Goal: Information Seeking & Learning: Learn about a topic

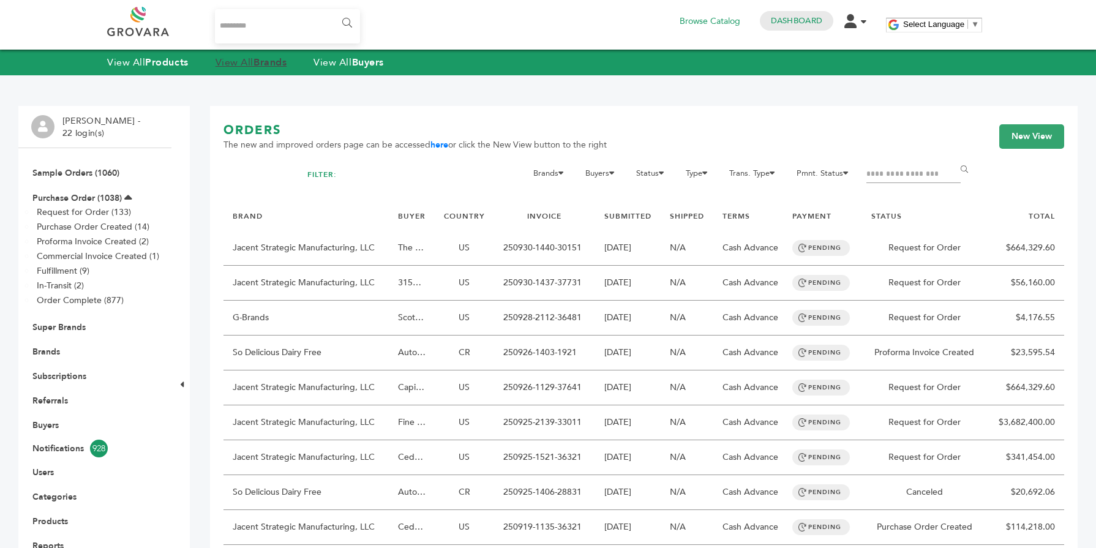
click at [248, 60] on link "View All Brands" at bounding box center [252, 62] width 72 height 13
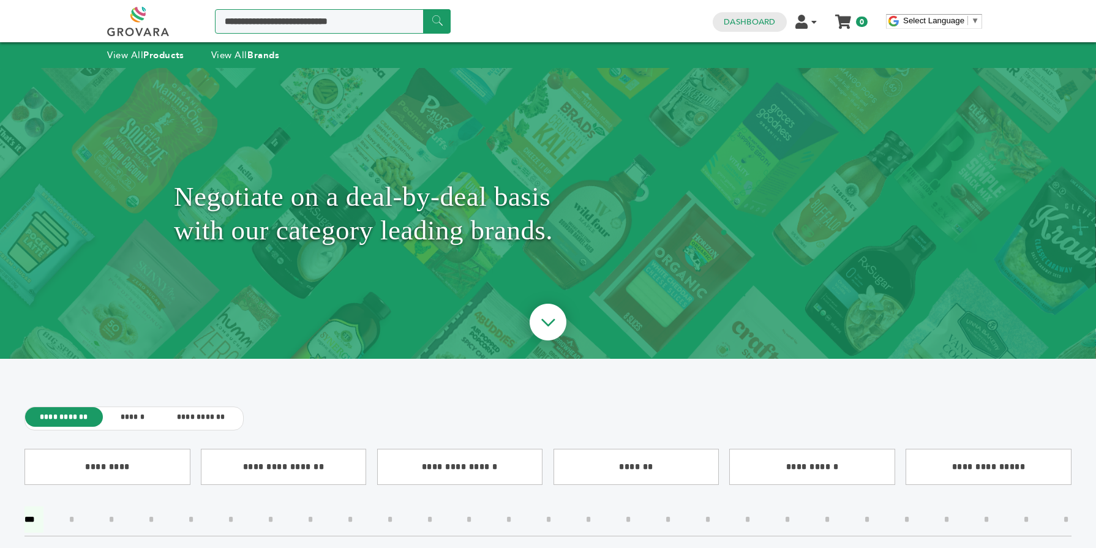
click at [325, 14] on input "Search a product or brand..." at bounding box center [333, 21] width 236 height 24
type input "*******"
click at [440, 31] on input "******" at bounding box center [437, 21] width 28 height 24
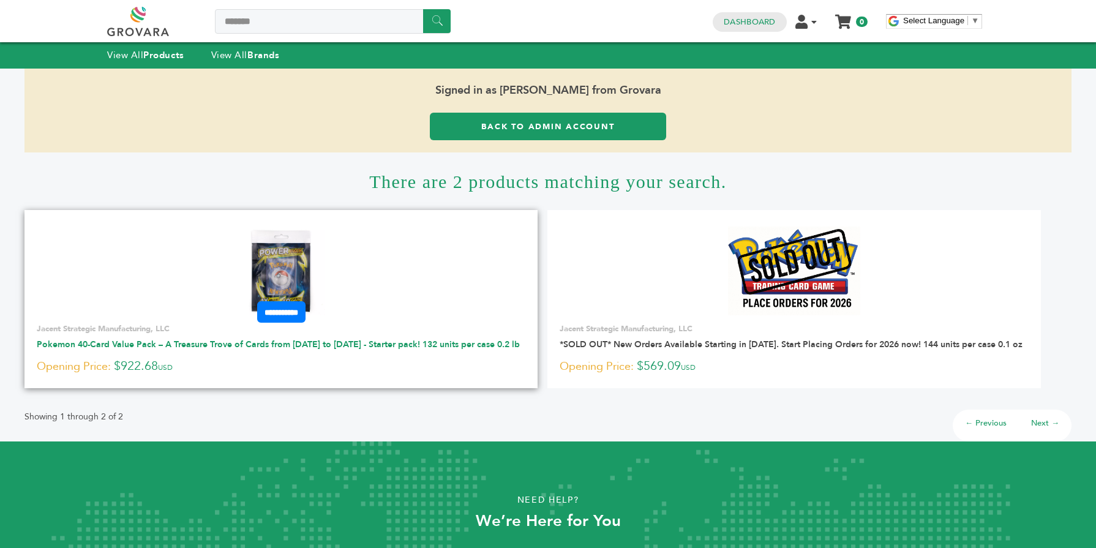
click at [152, 341] on link "Pokemon 40-Card Value Pack – A Treasure Trove of Cards from [DATE] to [DATE] - …" at bounding box center [278, 345] width 483 height 12
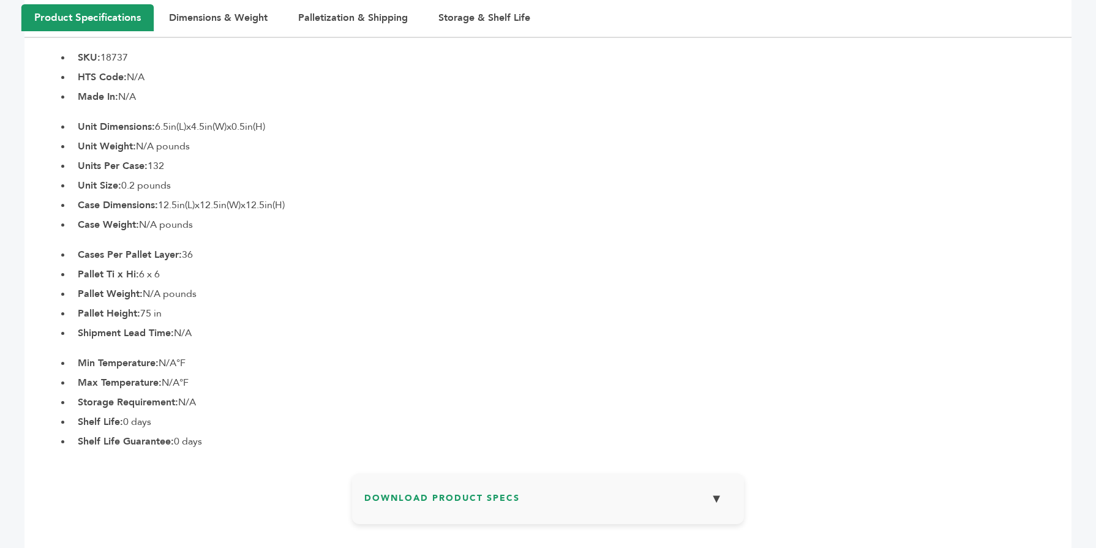
scroll to position [661, 0]
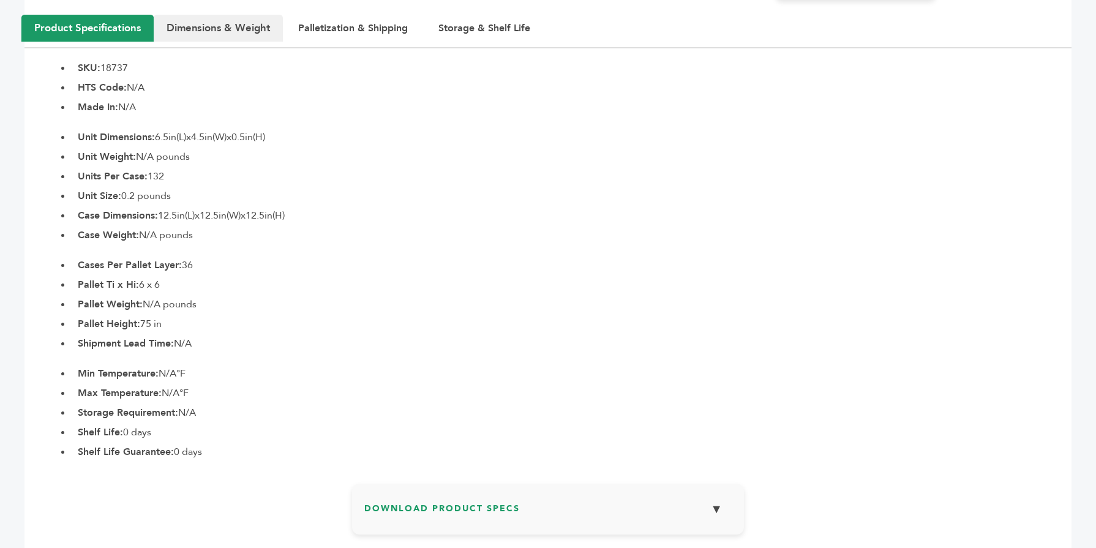
click at [200, 21] on button "Dimensions & Weight" at bounding box center [218, 28] width 129 height 27
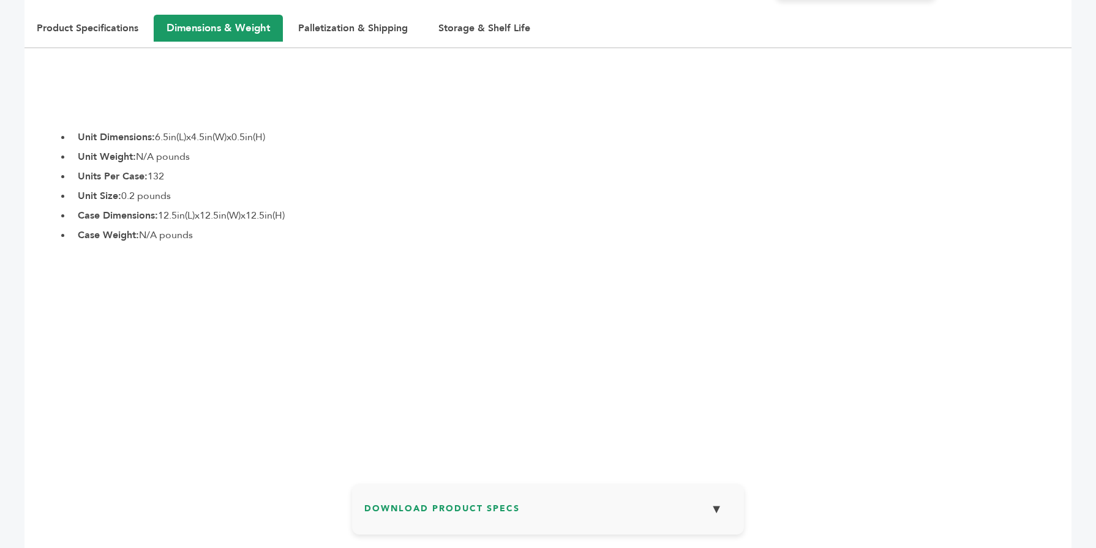
click at [208, 155] on li "Unit Weight: N/A pounds" at bounding box center [572, 156] width 1000 height 15
click at [337, 25] on button "Palletization & Shipping" at bounding box center [353, 28] width 141 height 27
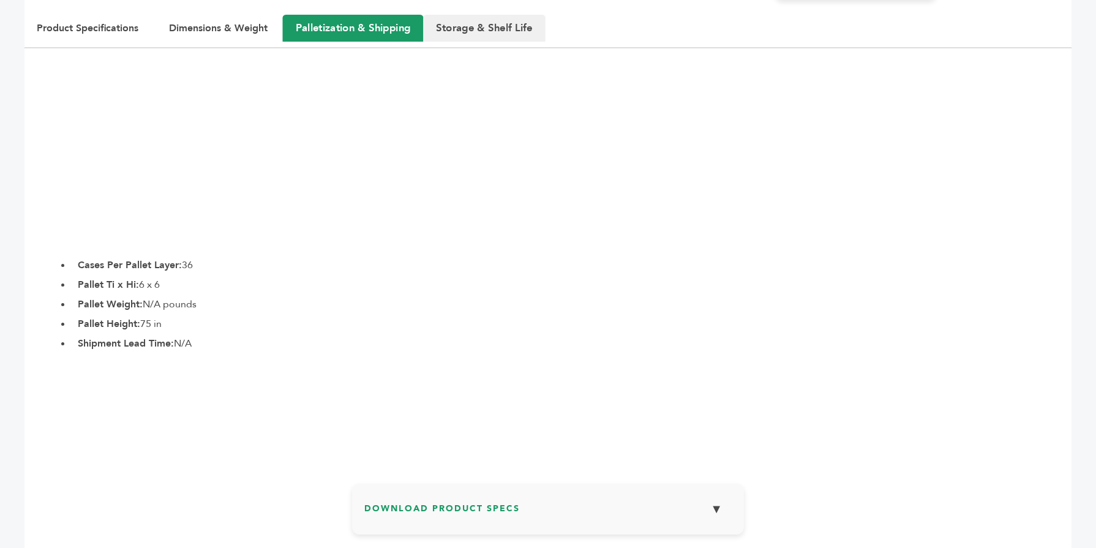
click at [497, 22] on button "Storage & Shelf Life" at bounding box center [484, 28] width 122 height 27
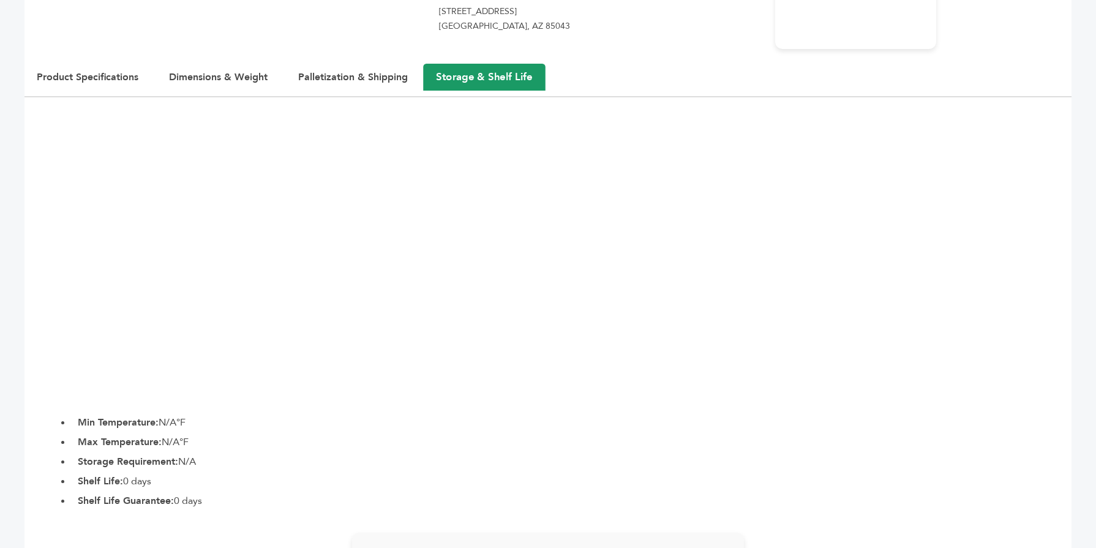
scroll to position [637, 0]
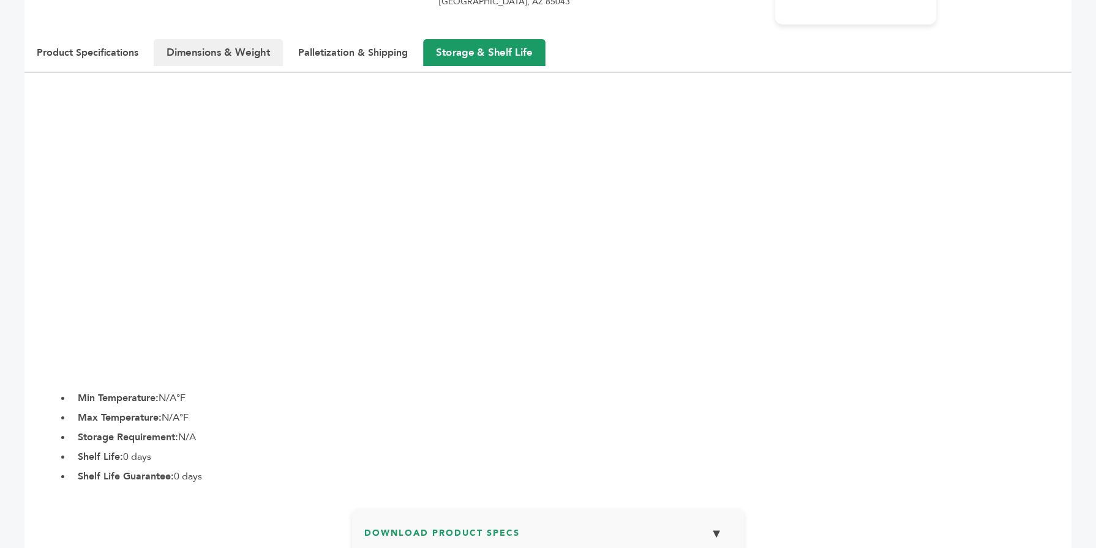
click at [230, 56] on button "Dimensions & Weight" at bounding box center [218, 52] width 129 height 27
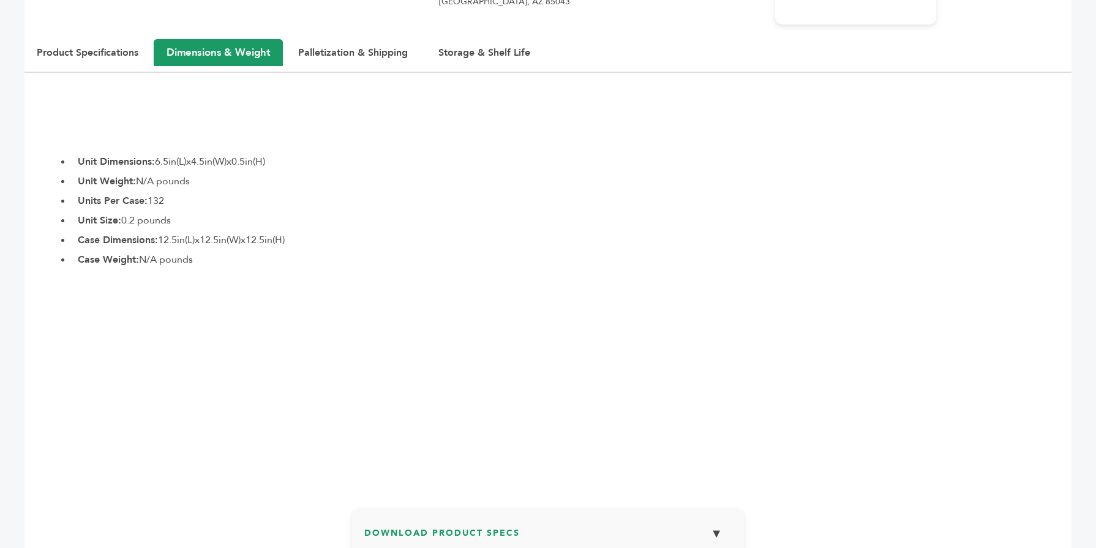
click at [94, 66] on div "Product Specifications Dimensions & Weight Palletization & Shipping Storage & S…" at bounding box center [547, 56] width 1047 height 33
click at [91, 61] on button "Product Specifications" at bounding box center [87, 52] width 132 height 27
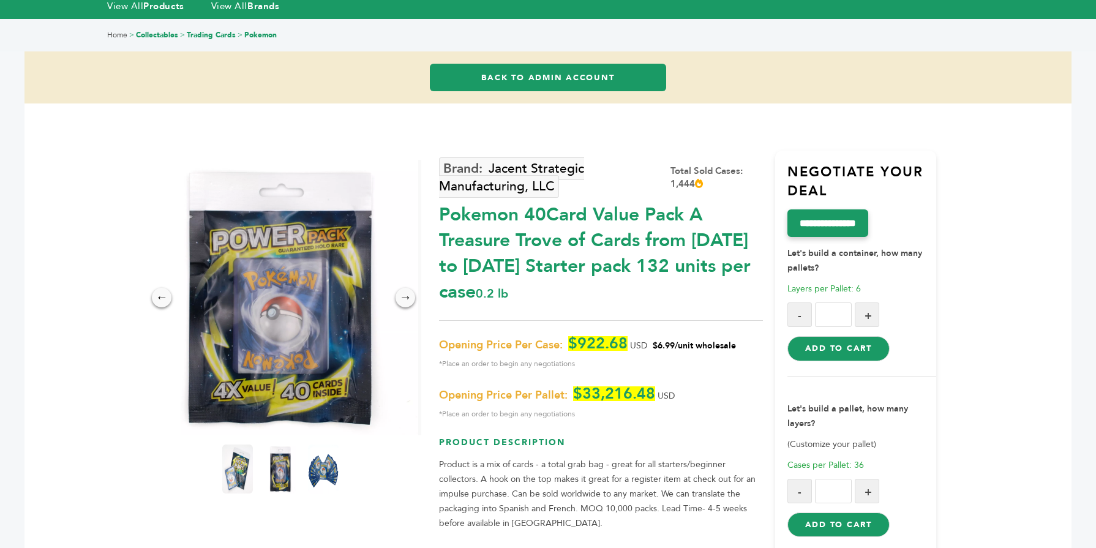
scroll to position [0, 0]
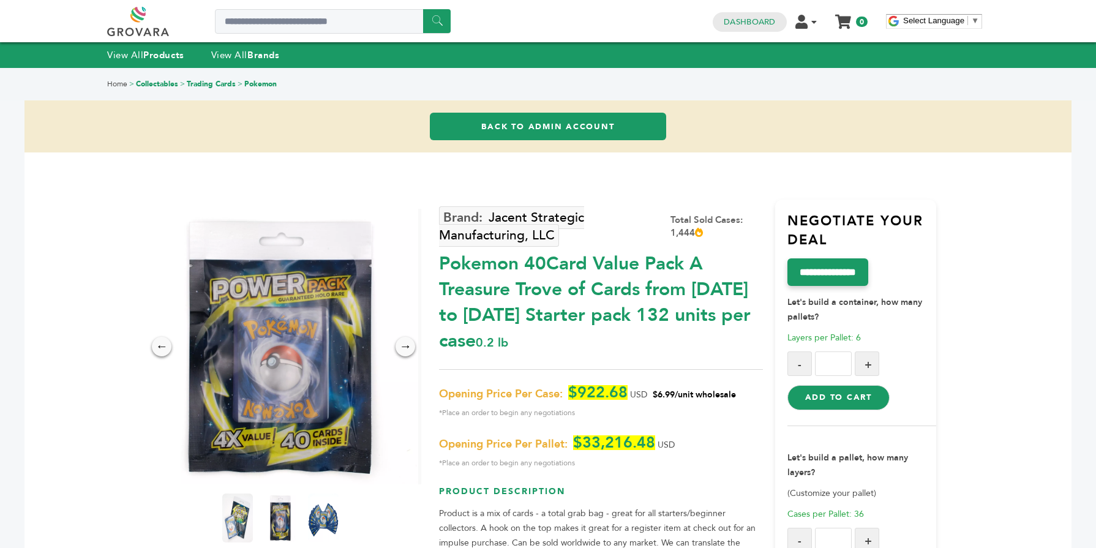
click at [531, 133] on link "Back to Admin Account" at bounding box center [548, 127] width 236 height 28
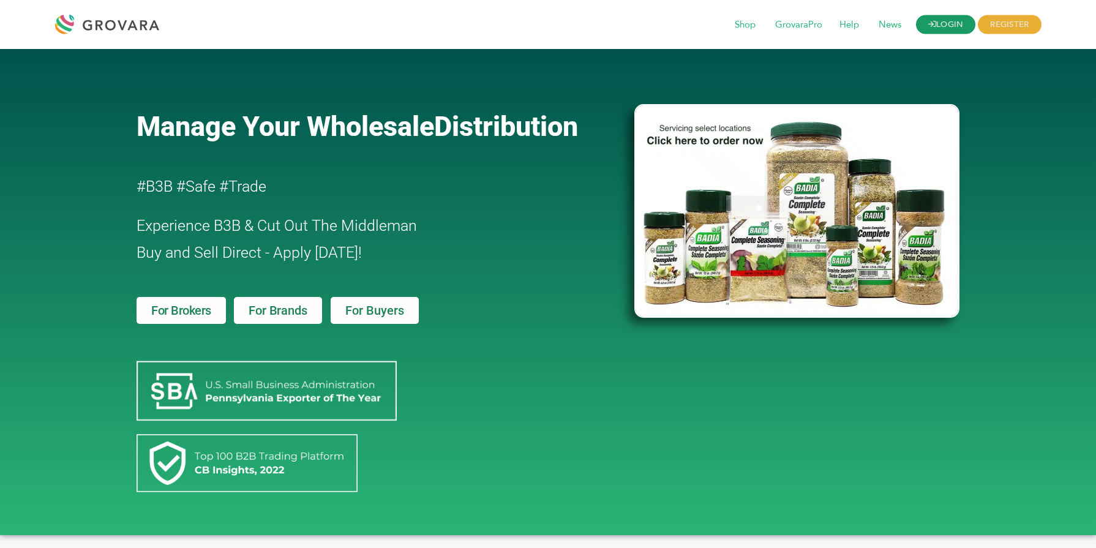
click at [958, 24] on link "LOGIN" at bounding box center [946, 24] width 60 height 19
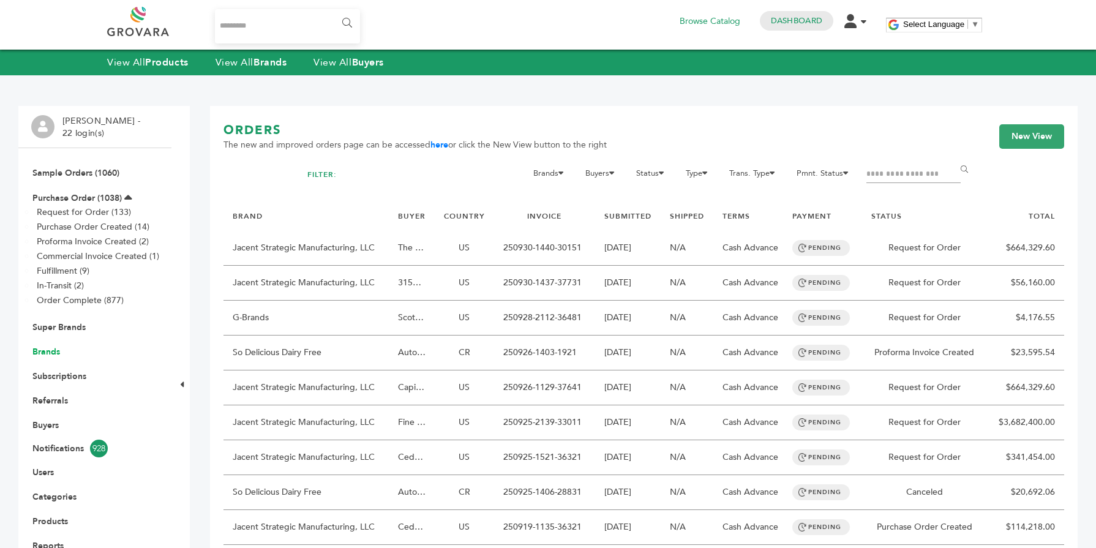
click at [37, 353] on link "Brands" at bounding box center [46, 352] width 28 height 12
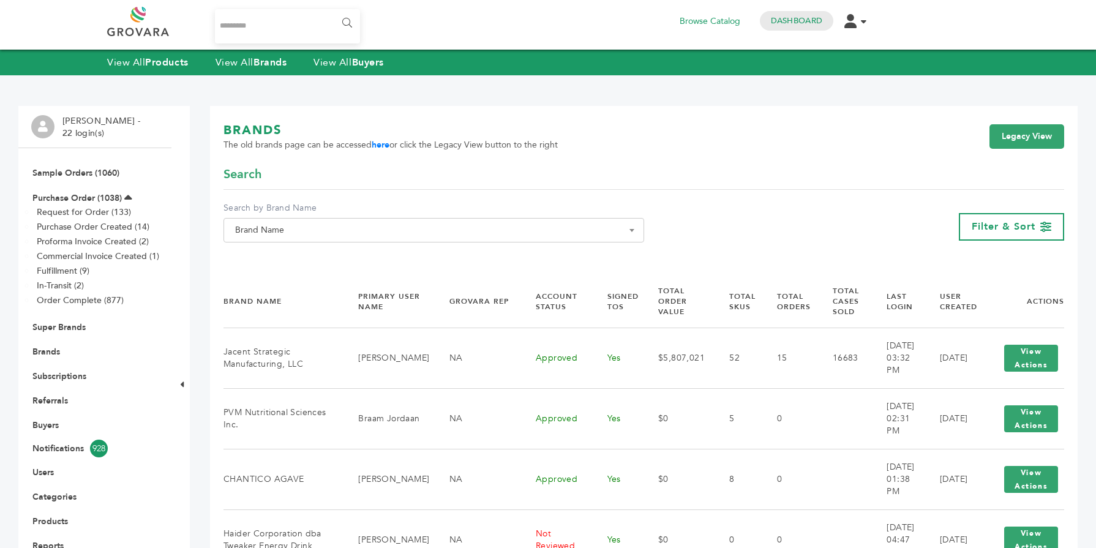
click at [307, 225] on span "Brand Name" at bounding box center [433, 230] width 407 height 17
click at [280, 253] on input "Search" at bounding box center [434, 252] width 415 height 15
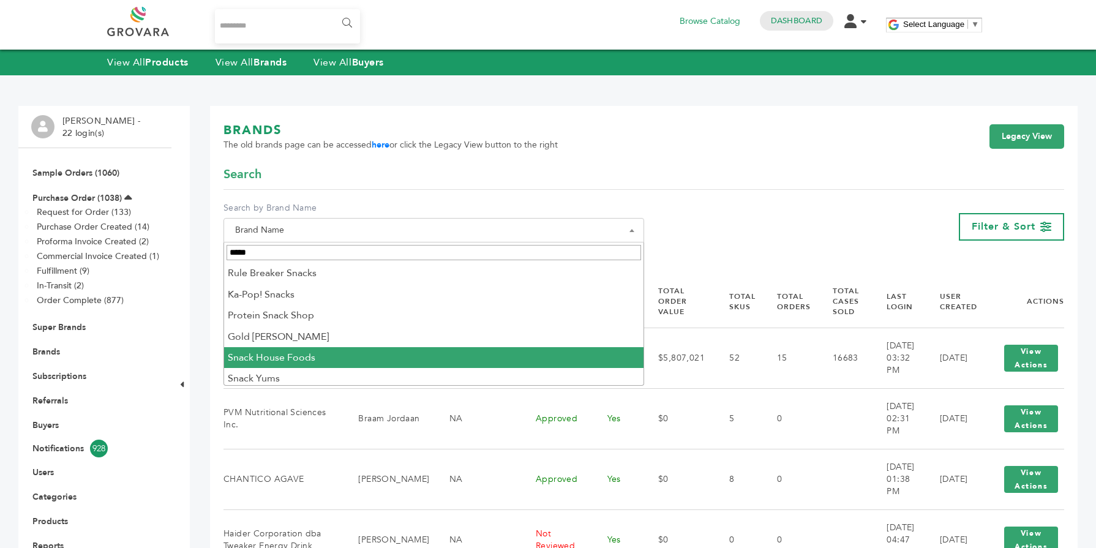
type input "*****"
select select "**********"
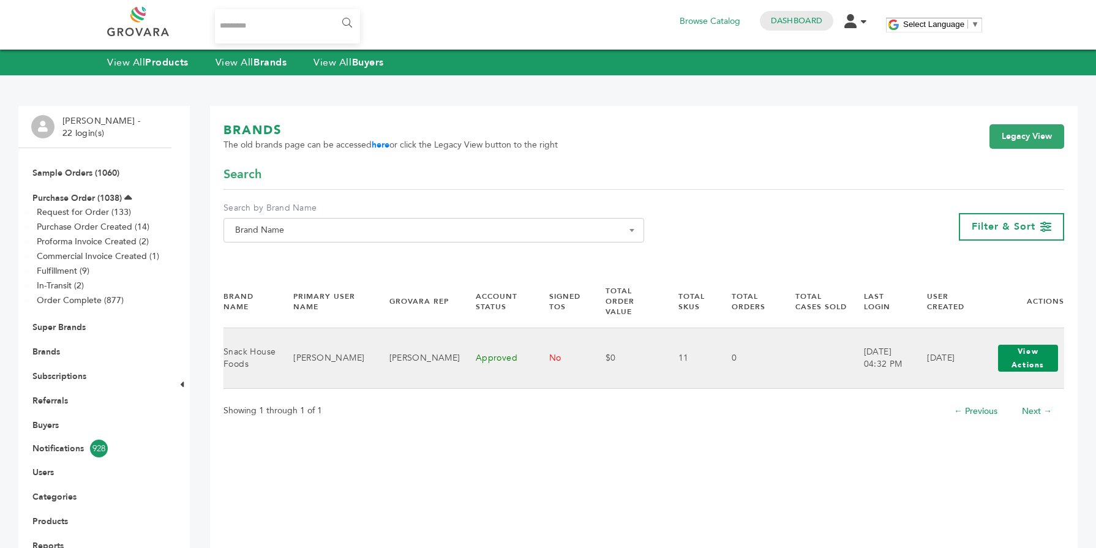
click at [1042, 348] on button "View Actions" at bounding box center [1028, 358] width 60 height 27
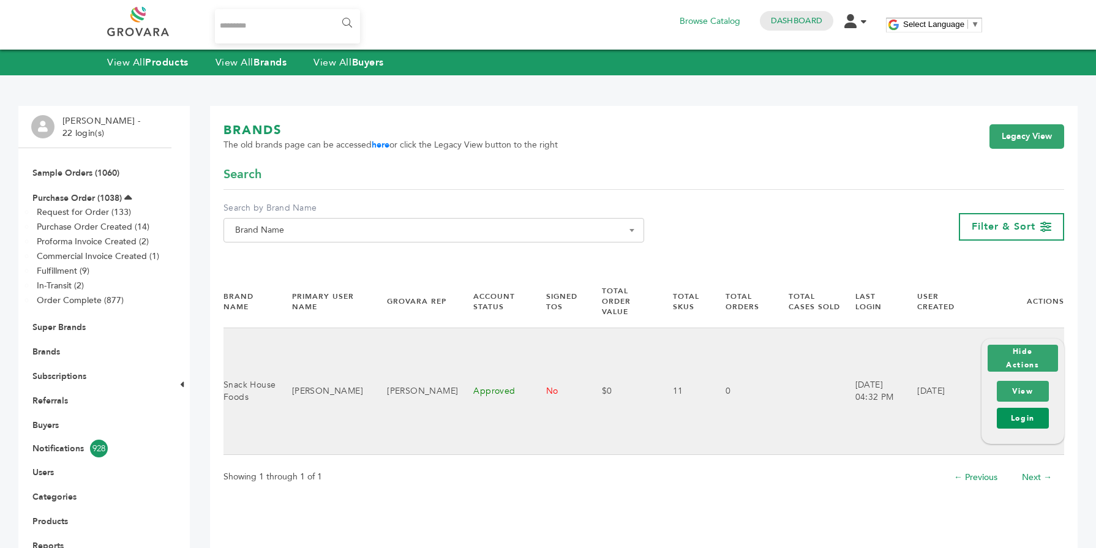
click at [1029, 413] on link "Login" at bounding box center [1023, 418] width 52 height 21
